Goal: Transaction & Acquisition: Purchase product/service

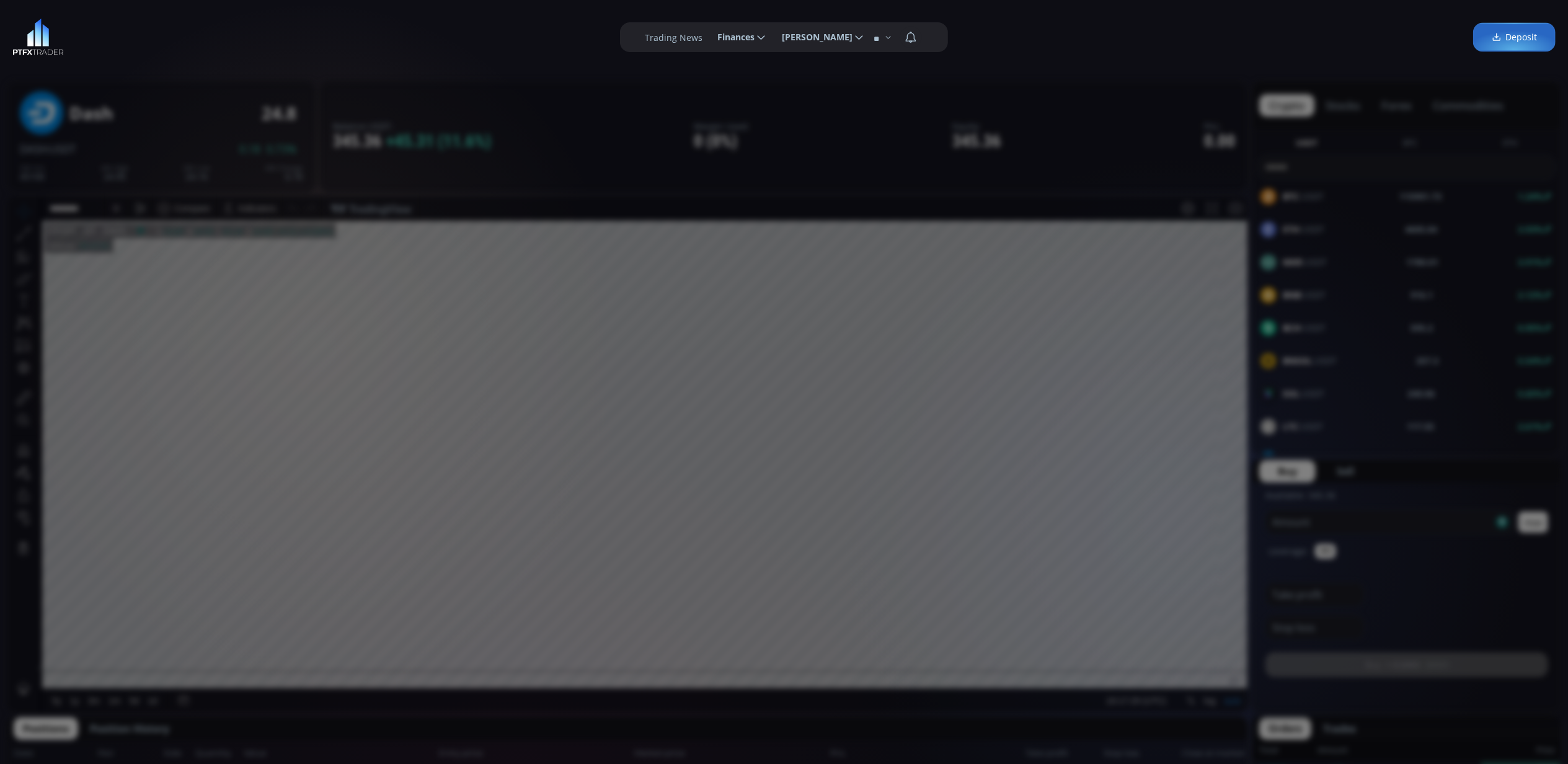
scroll to position [40, 0]
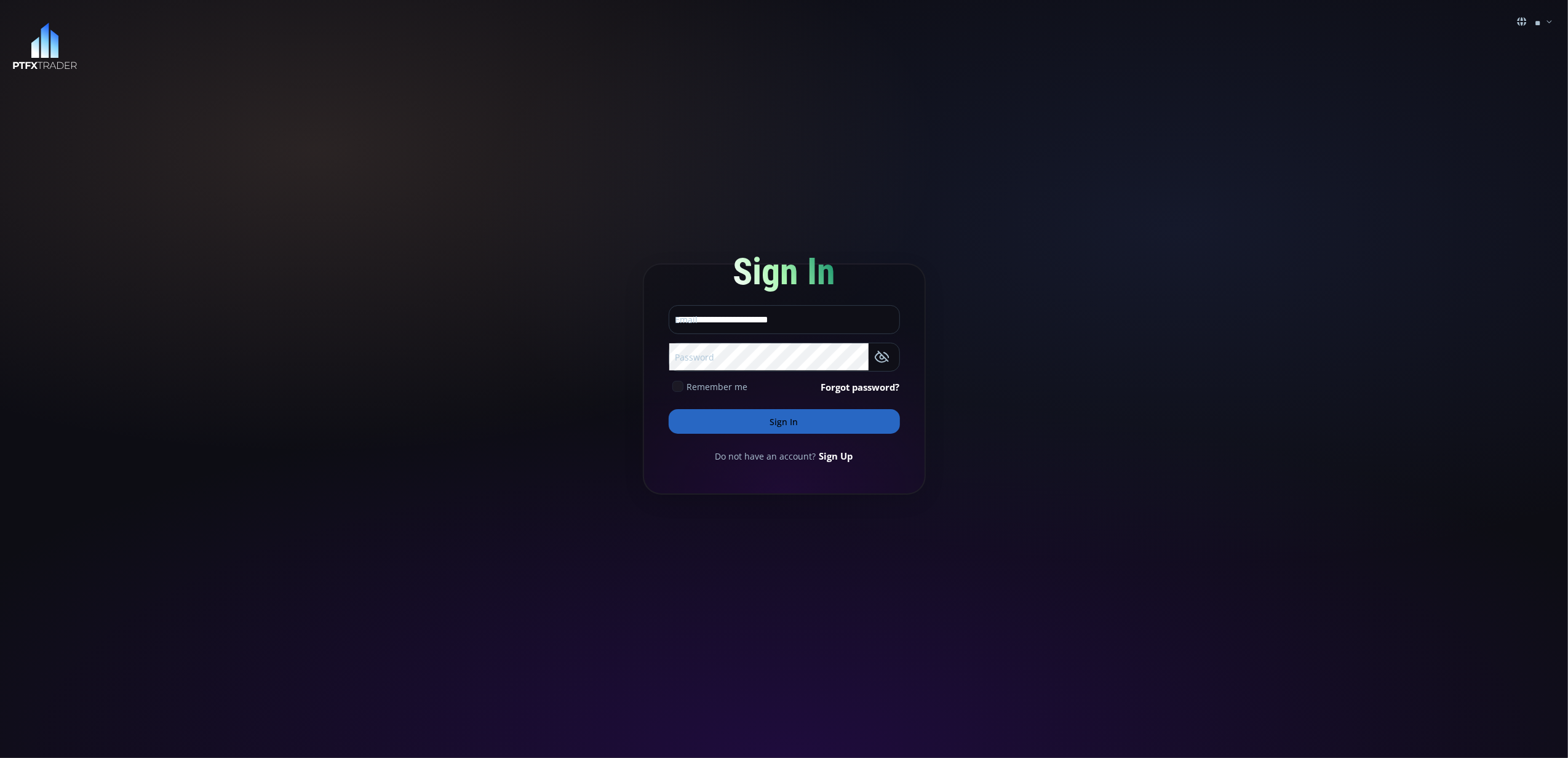
click at [825, 417] on button "Sign In" at bounding box center [784, 421] width 231 height 24
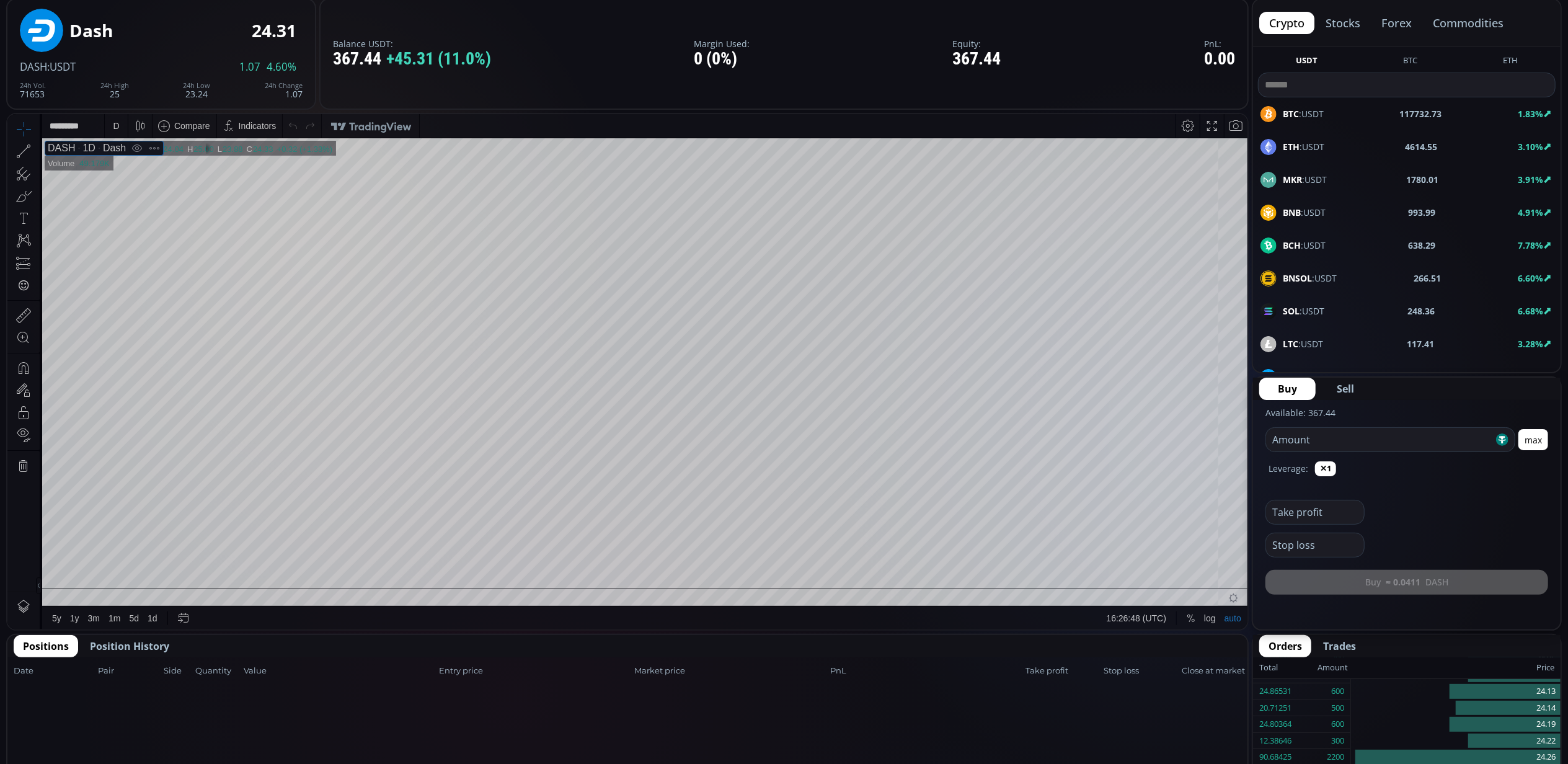
click at [81, 147] on div "1D" at bounding box center [85, 147] width 20 height 11
click at [111, 125] on div "D" at bounding box center [116, 126] width 11 height 24
click at [143, 273] on div "1 hour" at bounding box center [147, 273] width 75 height 10
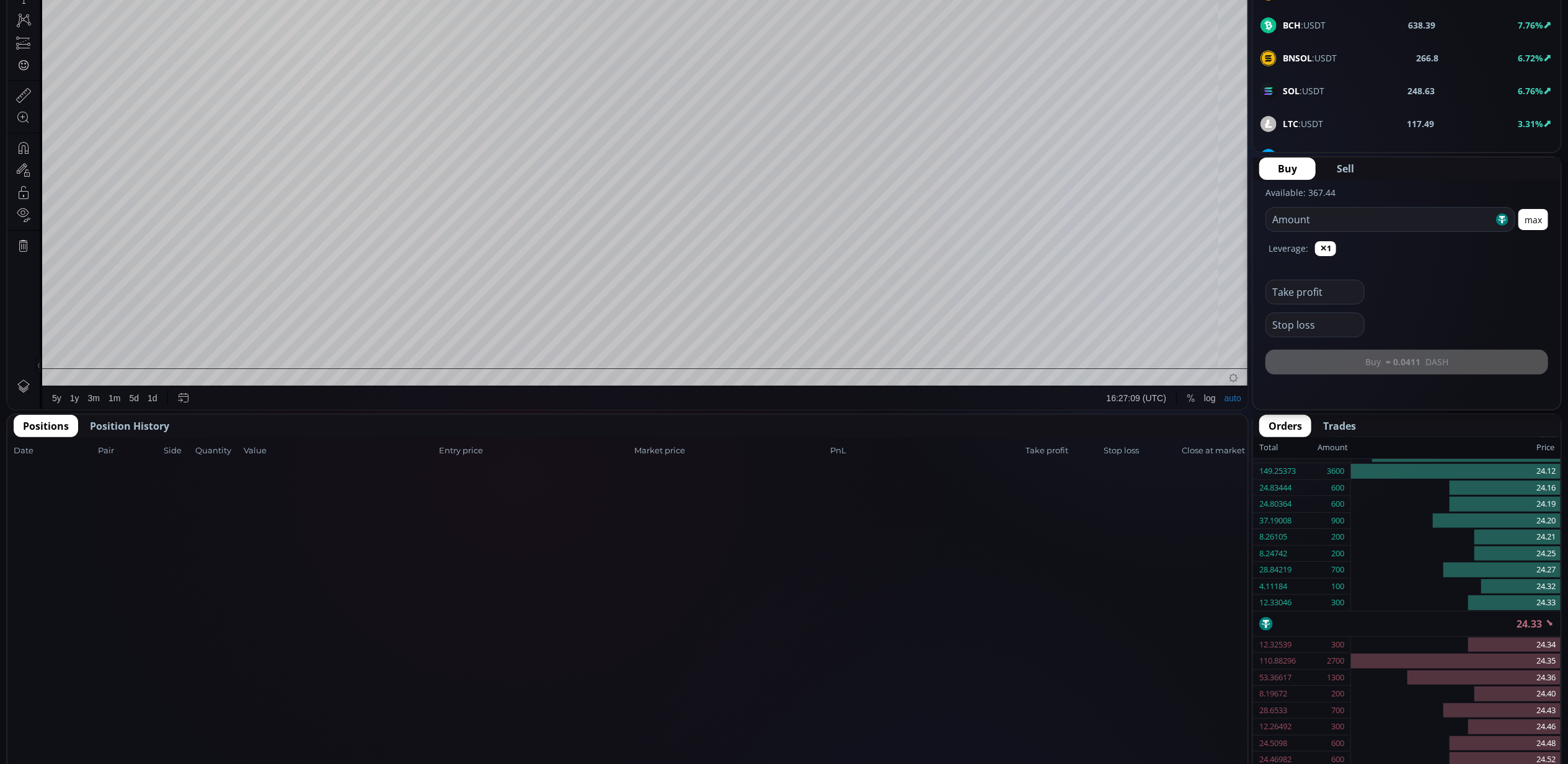
scroll to position [318, 0]
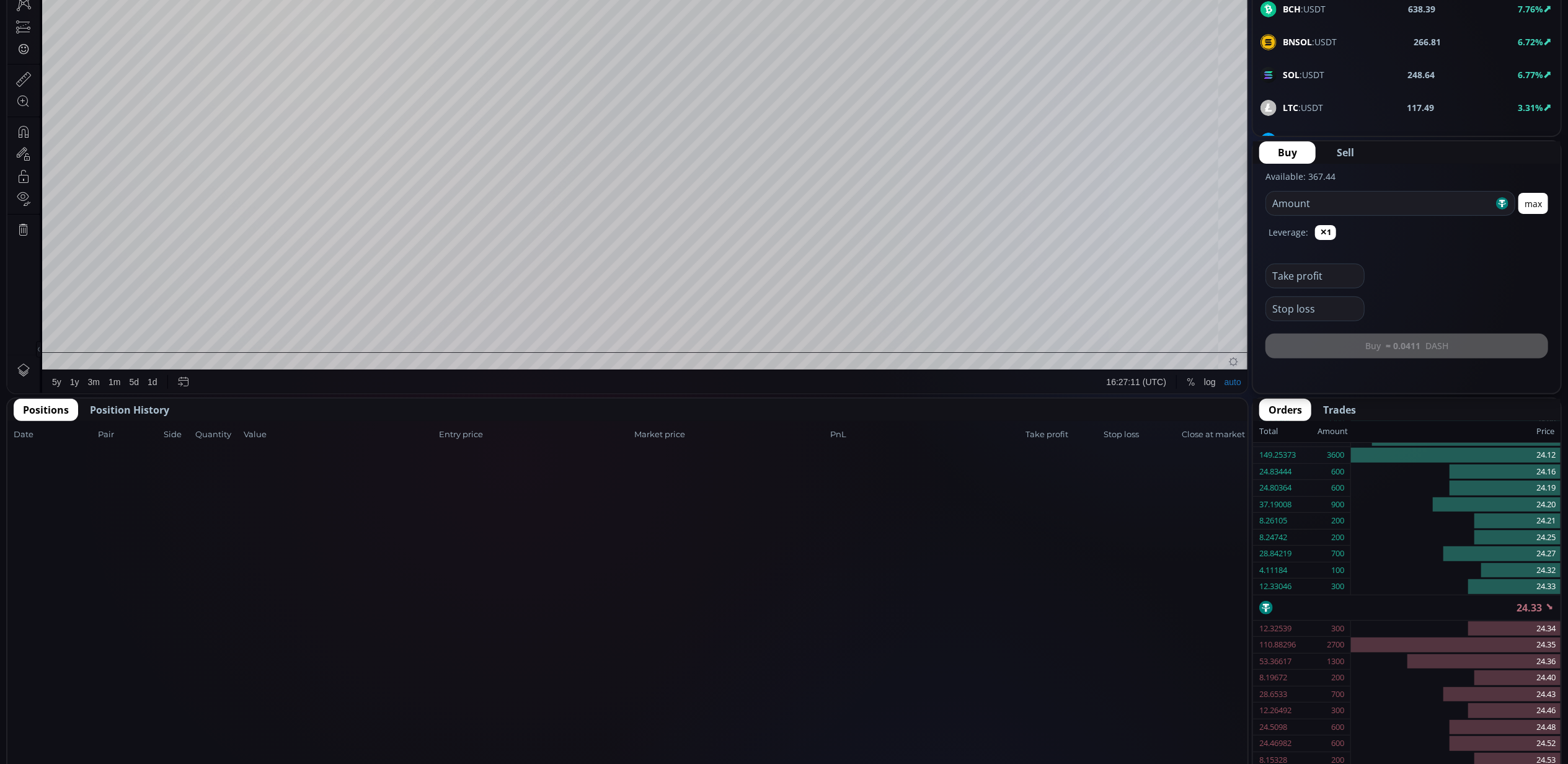
click at [155, 406] on span "Position History" at bounding box center [129, 410] width 79 height 15
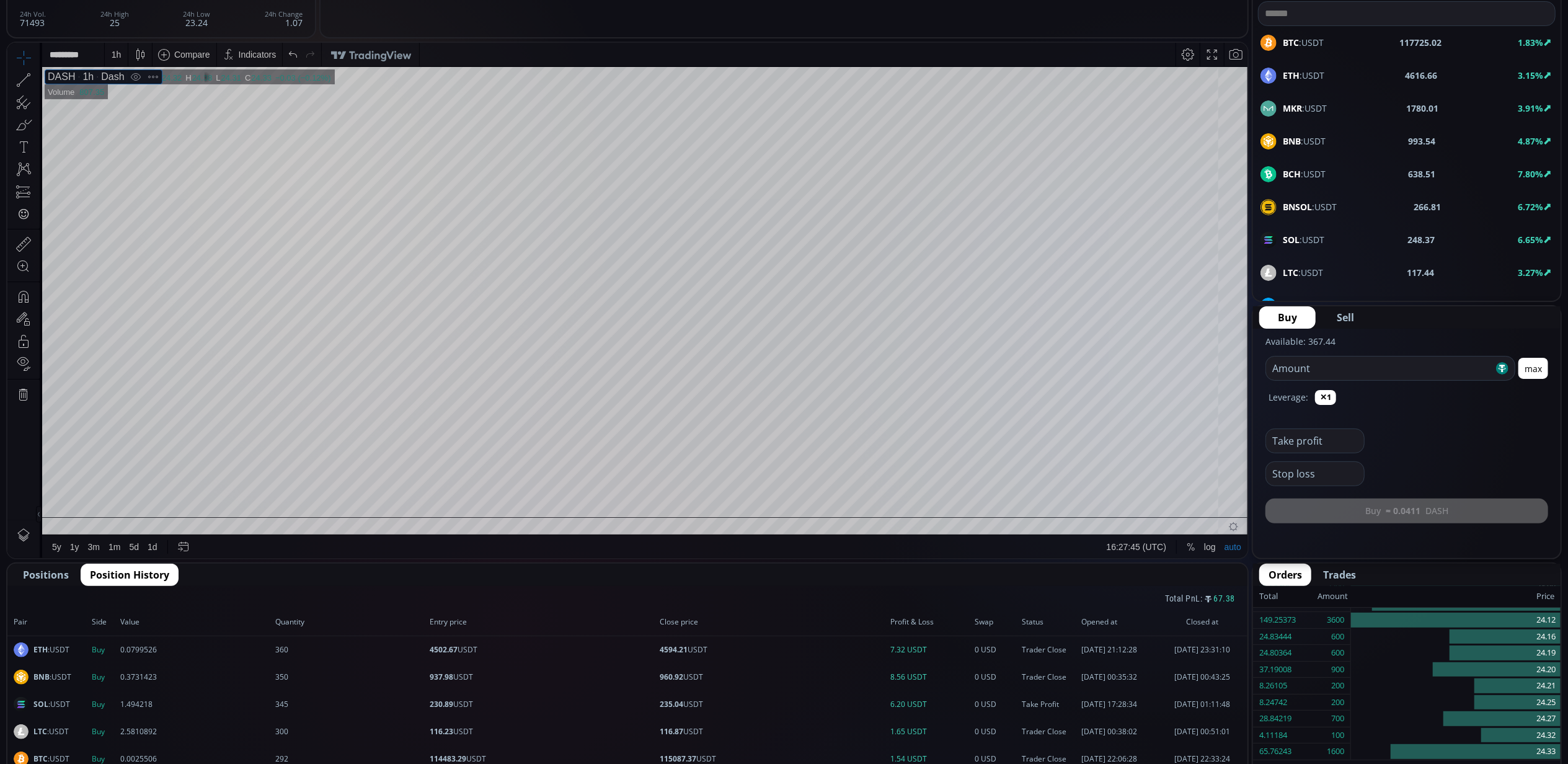
scroll to position [71, 0]
